Goal: Find specific page/section: Find specific page/section

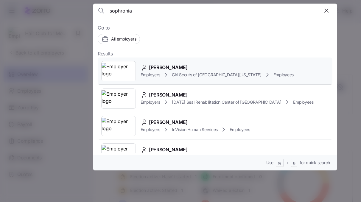
type input "sophronia"
click at [208, 65] on div "[PERSON_NAME]" at bounding box center [216, 67] width 153 height 7
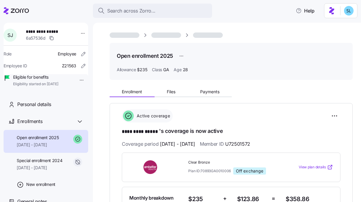
click at [216, 84] on div "Enrollment Files Payments" at bounding box center [230, 90] width 243 height 12
click at [216, 86] on div "Enrollment Files Payments" at bounding box center [230, 90] width 243 height 12
click at [216, 88] on button "Payments" at bounding box center [209, 91] width 44 height 9
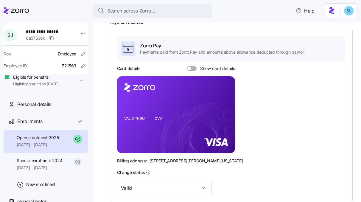
scroll to position [84, 0]
click at [208, 71] on div "Card details Show card details" at bounding box center [176, 69] width 118 height 6
click at [204, 71] on span "Show card details" at bounding box center [215, 68] width 38 height 5
click at [187, 66] on input "Show card details" at bounding box center [187, 66] width 0 height 0
click at [227, 105] on foreignobject at bounding box center [224, 104] width 7 height 7
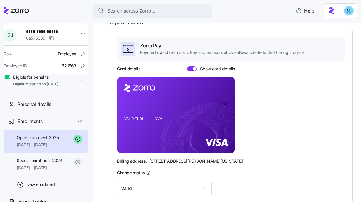
click at [226, 105] on icon "copy-to-clipboard" at bounding box center [224, 104] width 3 height 3
click at [162, 162] on span "810 Sharon Drive, Westlake, Ohio 44145" at bounding box center [195, 161] width 93 height 6
copy span "810 Sharon Drive, Westlake, Ohio 44145"
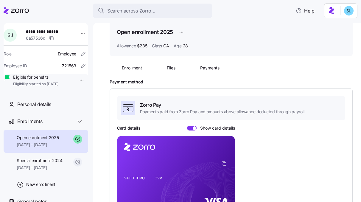
scroll to position [9, 0]
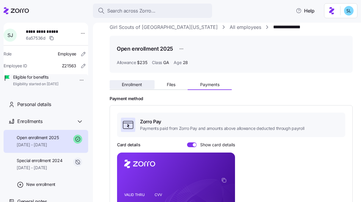
click at [134, 82] on span "Enrollment" at bounding box center [132, 84] width 20 height 4
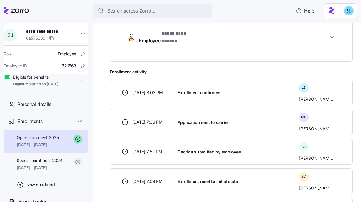
scroll to position [159, 0]
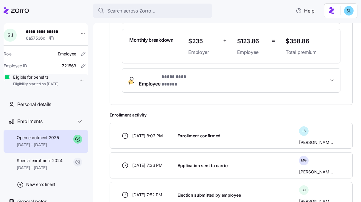
click at [203, 76] on span "Employee * ********* ***** *" at bounding box center [233, 80] width 189 height 14
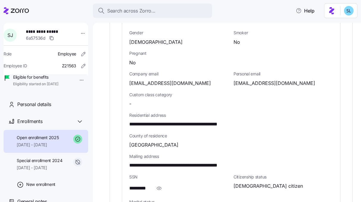
scroll to position [284, 0]
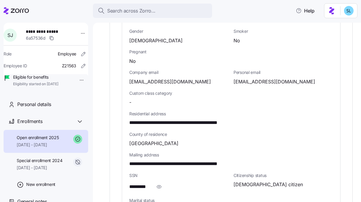
click at [267, 78] on span "jonessophronia@yahoo.com" at bounding box center [274, 81] width 82 height 7
copy span "@"
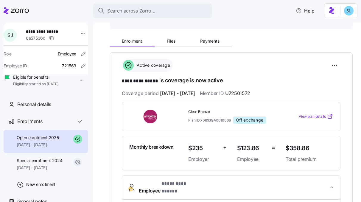
scroll to position [19, 0]
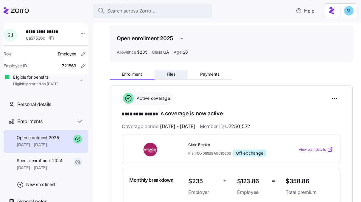
click at [181, 75] on button "Files" at bounding box center [170, 74] width 33 height 9
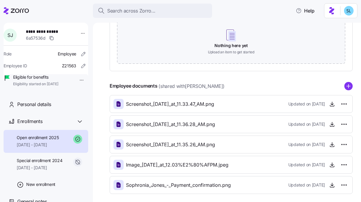
scroll to position [102, 0]
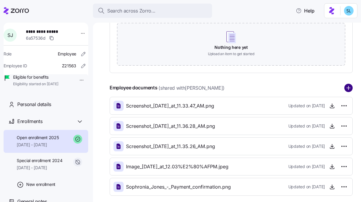
click at [347, 87] on circle "add icon" at bounding box center [348, 88] width 8 height 8
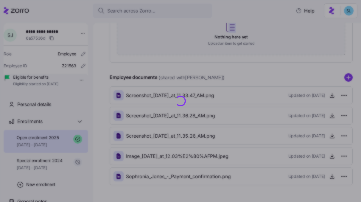
scroll to position [131, 0]
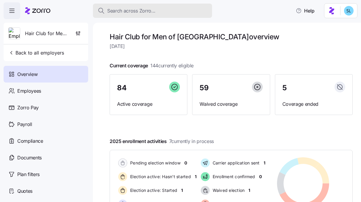
click at [159, 15] on button "Search across Zorro..." at bounding box center [152, 11] width 119 height 14
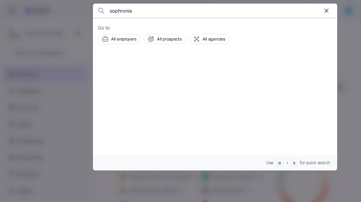
type input "sophronia"
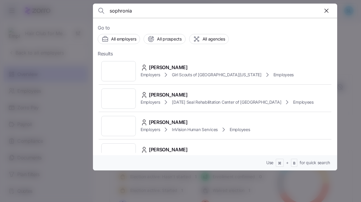
click at [157, 66] on span "[PERSON_NAME]" at bounding box center [168, 67] width 39 height 7
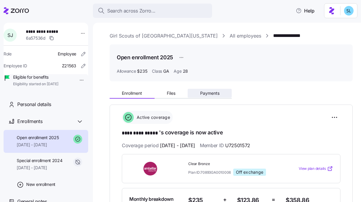
click at [211, 95] on span "Payments" at bounding box center [209, 93] width 19 height 4
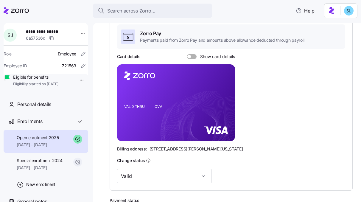
scroll to position [148, 0]
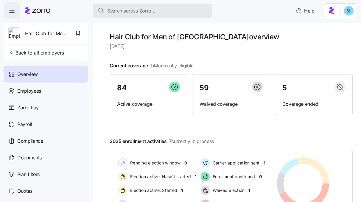
click at [168, 10] on div "Search across Zorro..." at bounding box center [152, 10] width 109 height 7
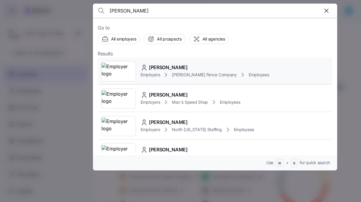
type input "[PERSON_NAME]"
click at [176, 61] on div "[PERSON_NAME] Employers [PERSON_NAME] Fence Company Employees" at bounding box center [215, 70] width 234 height 27
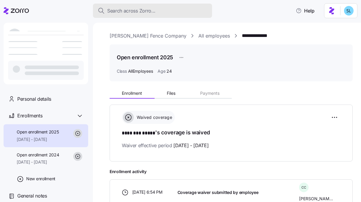
click at [132, 12] on span "Search across Zorro..." at bounding box center [131, 10] width 48 height 7
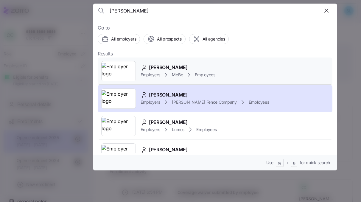
type input "[PERSON_NAME]"
click at [160, 73] on span "Employers" at bounding box center [149, 75] width 19 height 6
